Goal: Task Accomplishment & Management: Manage account settings

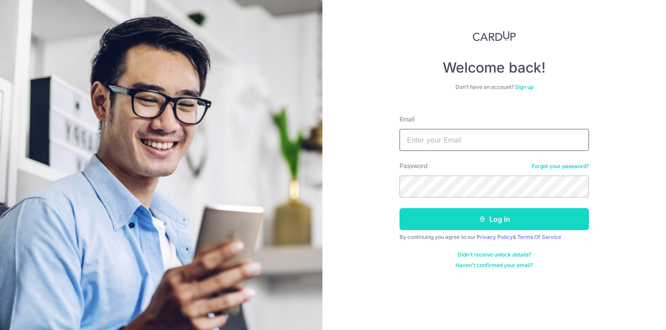
type input "[EMAIL_ADDRESS][DOMAIN_NAME]"
click at [462, 221] on button "Log in" at bounding box center [494, 219] width 189 height 22
